Goal: Download file/media

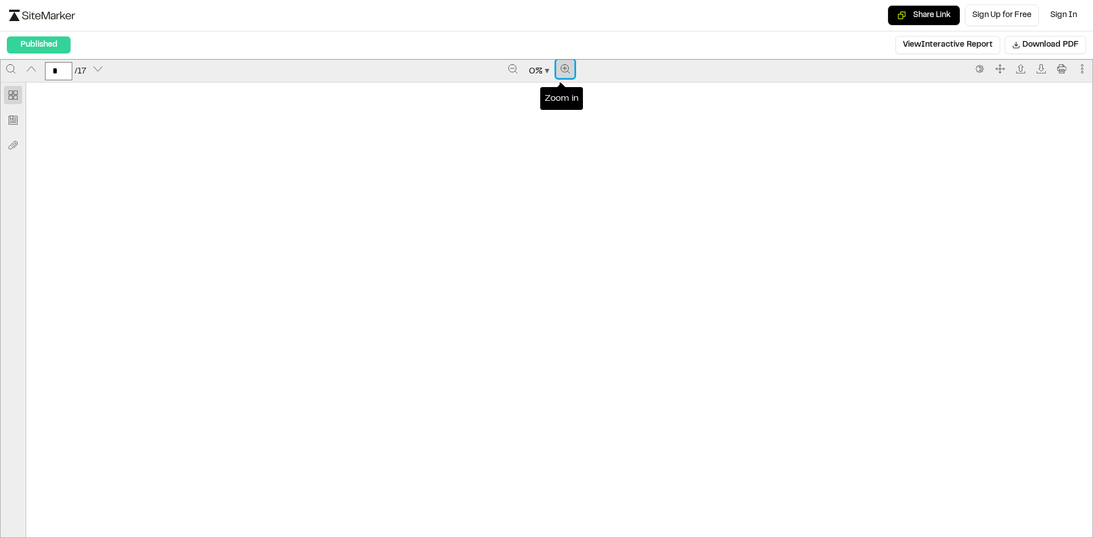
click at [565, 61] on button "Zoom in" at bounding box center [565, 69] width 18 height 18
click at [565, 61] on button "Zoom in" at bounding box center [567, 69] width 18 height 18
click at [565, 61] on button "Zoom in" at bounding box center [568, 69] width 18 height 18
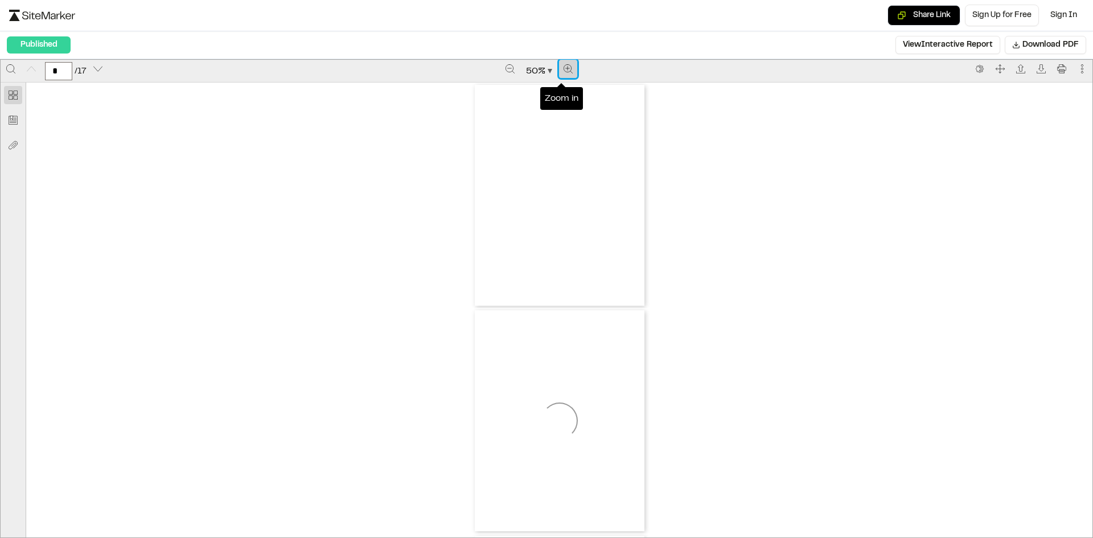
click at [565, 61] on button "Zoom in" at bounding box center [568, 69] width 18 height 18
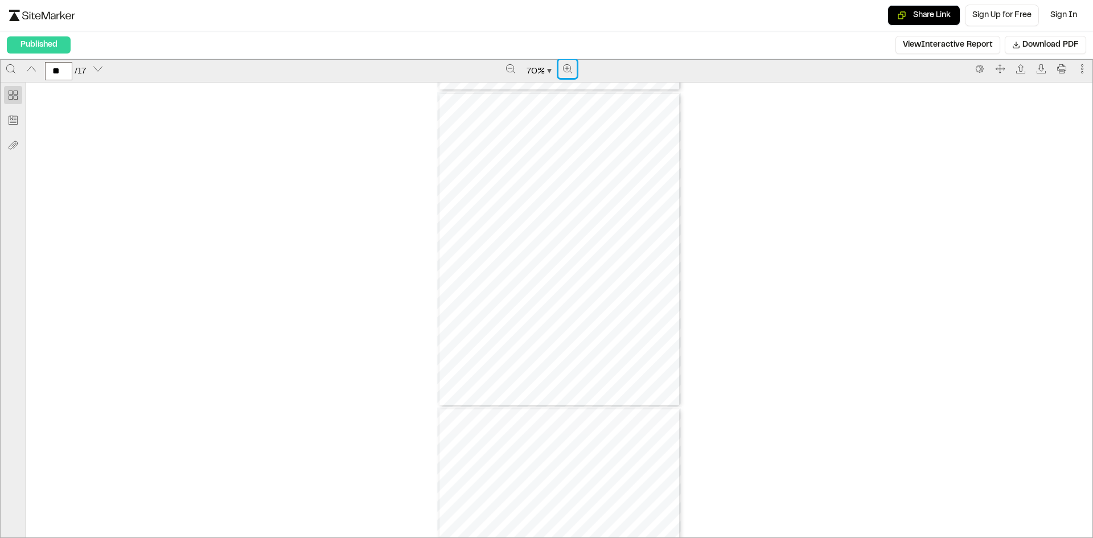
scroll to position [4909, 0]
type input "**"
click at [1036, 69] on icon "Download" at bounding box center [1040, 68] width 9 height 9
click at [506, 73] on button "Zoom out" at bounding box center [505, 69] width 18 height 18
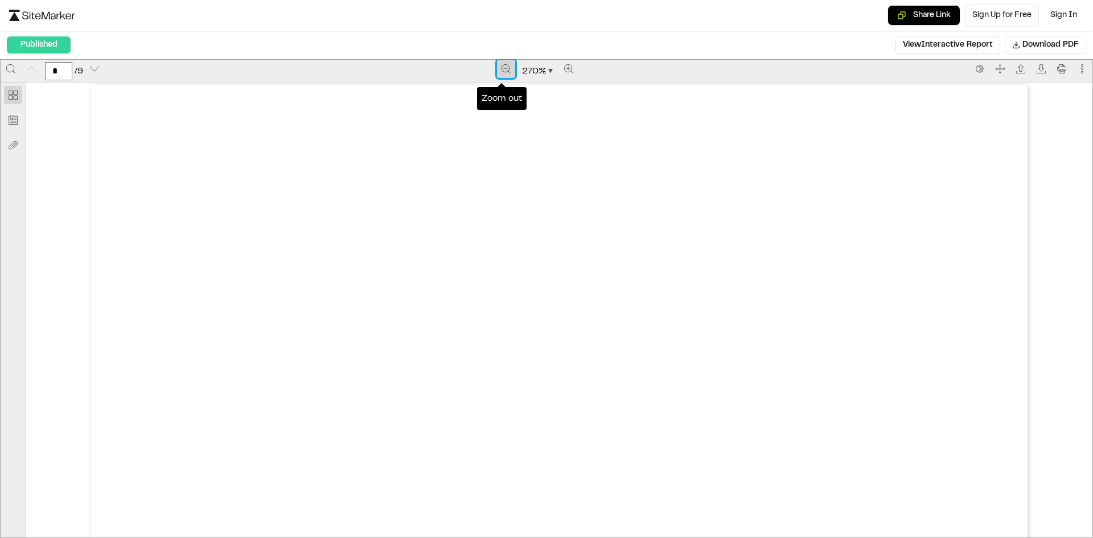
click at [506, 73] on button "Zoom out" at bounding box center [506, 69] width 18 height 18
click at [508, 62] on button "Zoom out" at bounding box center [505, 69] width 18 height 18
click at [508, 62] on button "Zoom out" at bounding box center [506, 69] width 18 height 18
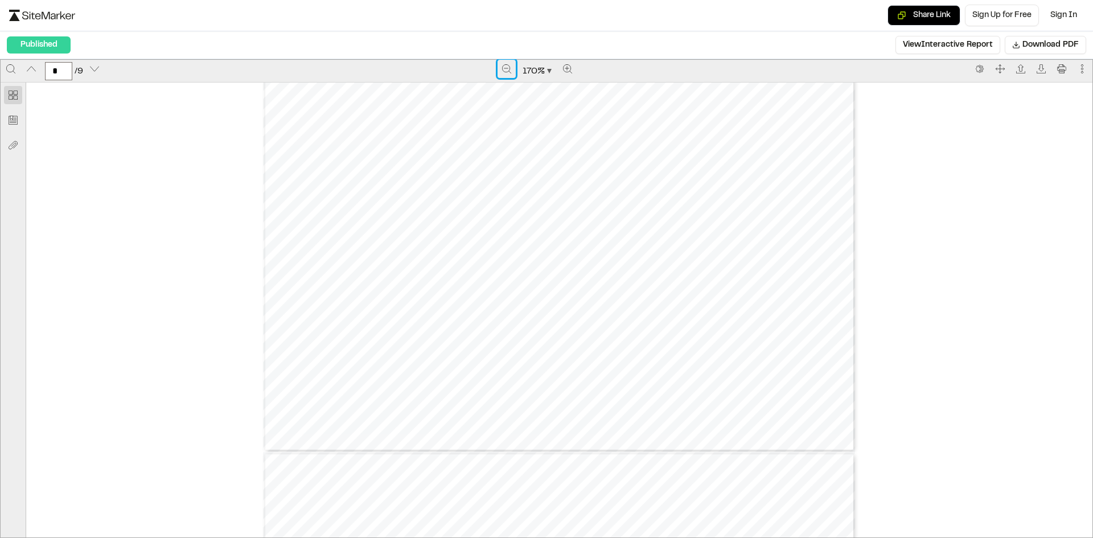
type input "*"
